Goal: Task Accomplishment & Management: Use online tool/utility

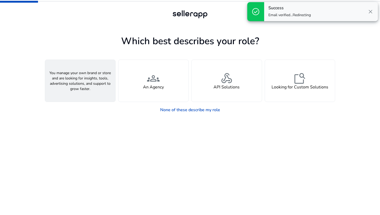
click at [81, 85] on h4 "A Seller" at bounding box center [80, 87] width 16 height 5
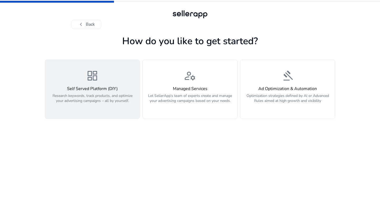
click at [86, 101] on p "Research keywords, track products, and optimize your advertising campaigns – al…" at bounding box center [92, 101] width 88 height 16
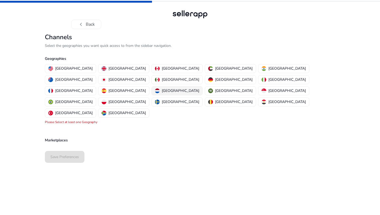
click at [165, 88] on p "[GEOGRAPHIC_DATA]" at bounding box center [181, 91] width 38 height 6
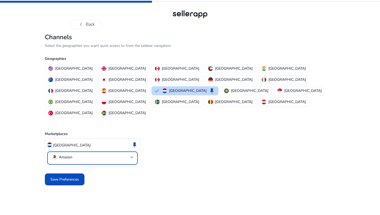
click at [106, 154] on mat-select-trigger "Amazon" at bounding box center [91, 157] width 79 height 6
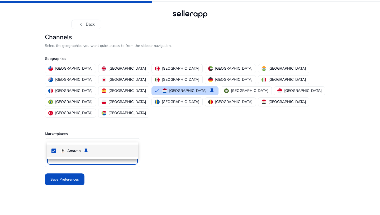
click at [88, 176] on div at bounding box center [190, 107] width 380 height 215
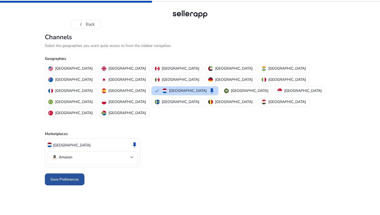
click at [71, 176] on span "Save Preferences" at bounding box center [64, 179] width 29 height 6
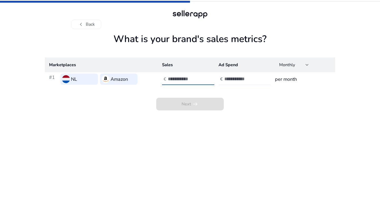
click at [184, 81] on input "number" at bounding box center [186, 79] width 36 height 6
type input "*"
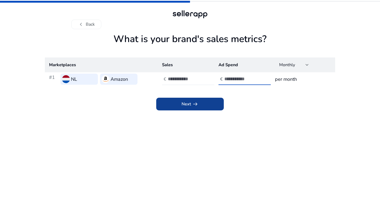
type input "*"
click at [201, 105] on span at bounding box center [190, 103] width 68 height 13
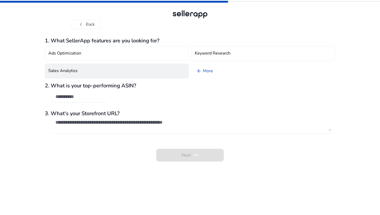
click at [125, 68] on button "Sales Analytics" at bounding box center [117, 70] width 144 height 15
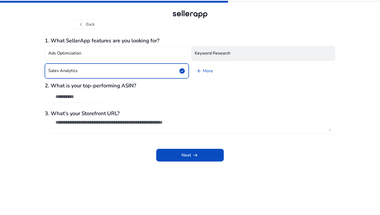
click at [215, 58] on button "Keyword Research" at bounding box center [264, 53] width 144 height 15
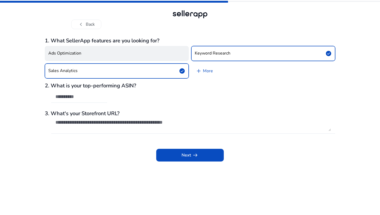
click at [155, 53] on button "Ads Optimization" at bounding box center [117, 53] width 144 height 15
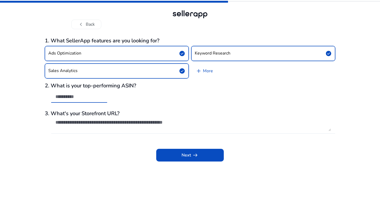
click at [82, 98] on input "text" at bounding box center [79, 97] width 48 height 6
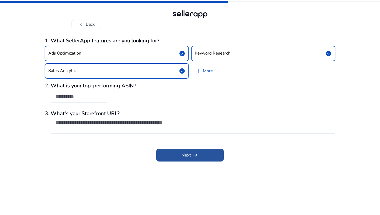
click at [188, 156] on span "Next arrow_right_alt" at bounding box center [190, 155] width 17 height 6
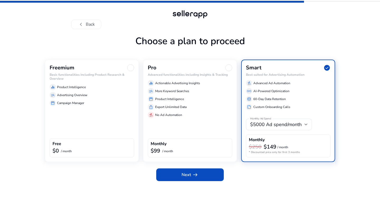
click at [109, 102] on div "storefront Campaign Manager" at bounding box center [92, 103] width 85 height 6
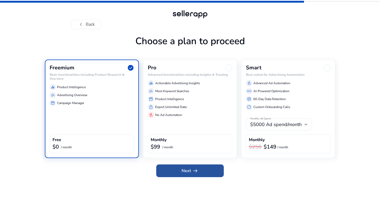
click at [201, 170] on span at bounding box center [190, 170] width 68 height 13
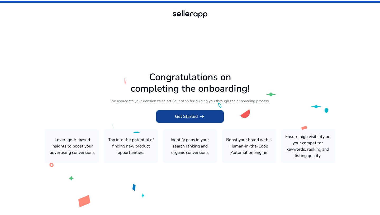
click at [190, 119] on span "Get Started arrow_right_alt" at bounding box center [190, 116] width 30 height 6
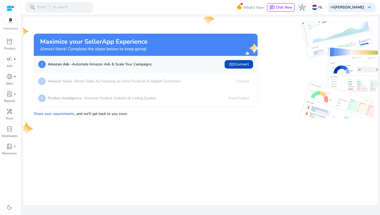
click at [139, 83] on p "Amazon Sales - Boost Sales by Focusing on Hero Products & Repeat Customers" at bounding box center [114, 81] width 133 height 6
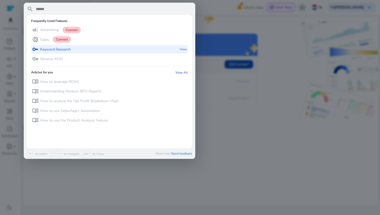
click at [68, 49] on p "Keyword Research" at bounding box center [55, 49] width 31 height 5
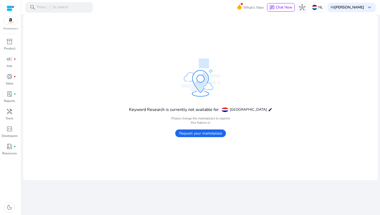
click at [205, 135] on span "Request your marketplace" at bounding box center [200, 133] width 51 height 8
click at [188, 156] on mat-card "Keyword Research is currently not available for Netherlands edit Please change …" at bounding box center [200, 97] width 355 height 165
click at [11, 84] on p "Sales" at bounding box center [10, 83] width 8 height 5
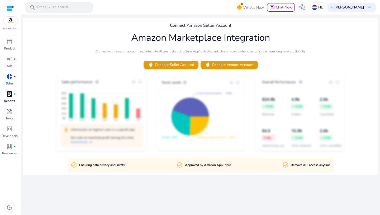
click at [10, 97] on span "lab_profile" at bounding box center [9, 94] width 6 height 6
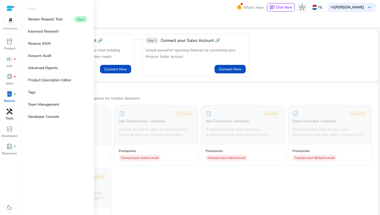
click at [12, 117] on p "Tools" at bounding box center [10, 118] width 8 height 5
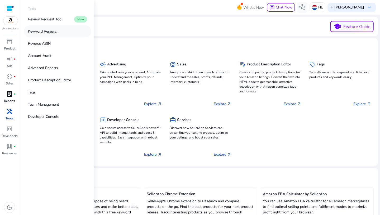
click at [49, 30] on p "Keyword Research" at bounding box center [43, 32] width 31 height 6
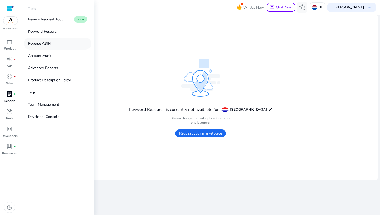
click at [49, 42] on p "Reverse ASIN" at bounding box center [39, 44] width 23 height 6
click at [49, 105] on p "Team Management" at bounding box center [43, 104] width 31 height 6
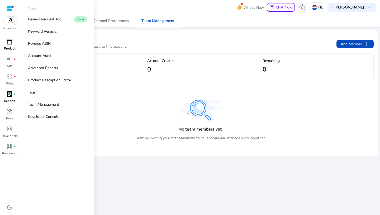
click at [12, 46] on p "Product" at bounding box center [9, 48] width 11 height 5
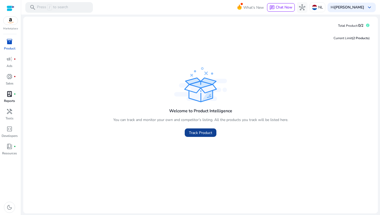
click at [205, 134] on span "Track Product" at bounding box center [200, 133] width 23 height 6
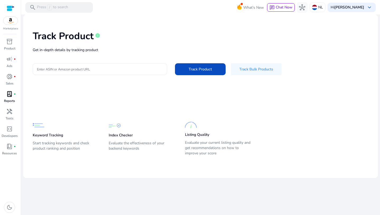
click at [95, 72] on div at bounding box center [100, 69] width 126 height 12
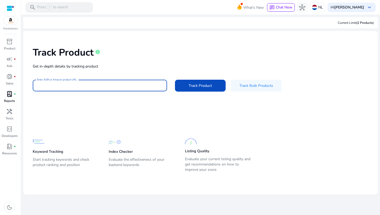
click at [66, 87] on input "Enter ASIN or Amazon product URL" at bounding box center [100, 85] width 126 height 6
paste input "**********"
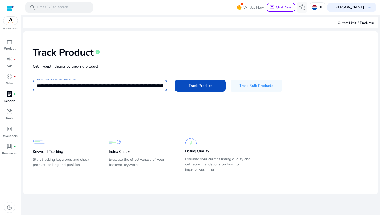
scroll to position [0, 1006]
type input "**********"
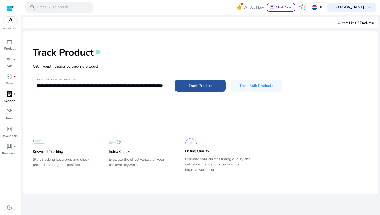
scroll to position [0, 0]
click at [202, 87] on span "Track Product" at bounding box center [200, 86] width 23 height 6
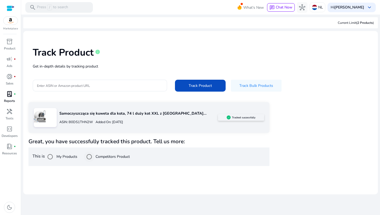
click at [113, 156] on label "Competitors Product" at bounding box center [112, 156] width 35 height 6
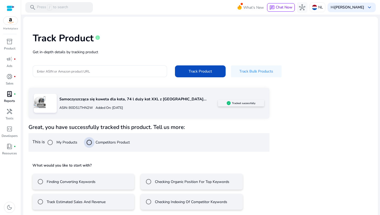
scroll to position [17, 0]
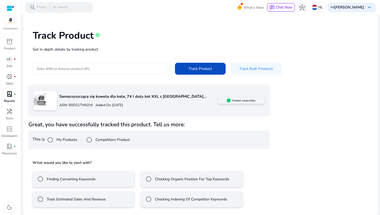
click at [91, 201] on label "Track Estimated Sales And Revenue" at bounding box center [76, 199] width 60 height 6
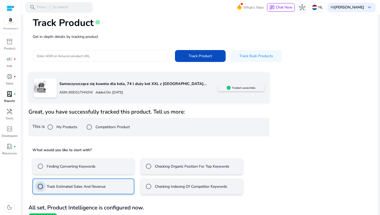
scroll to position [40, 0]
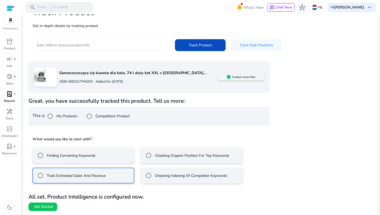
click at [161, 179] on div "Checking Indexing Of Competitor Keywords" at bounding box center [185, 175] width 84 height 11
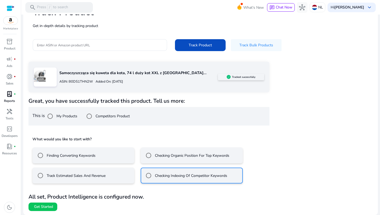
click at [92, 178] on label "Track Estimated Sales And Revenue" at bounding box center [76, 176] width 60 height 6
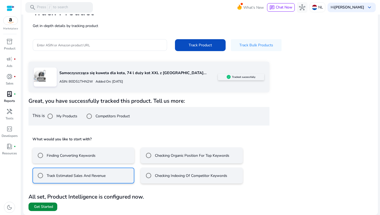
click at [50, 205] on span "Get Started" at bounding box center [43, 206] width 19 height 5
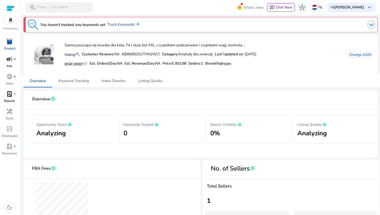
click at [10, 64] on p "Ads" at bounding box center [10, 65] width 6 height 5
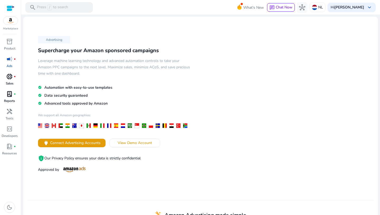
click at [12, 79] on span "donut_small" at bounding box center [9, 76] width 6 height 6
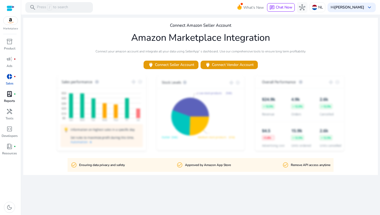
click at [13, 90] on div "lab_profile fiber_manual_record" at bounding box center [9, 94] width 15 height 8
